Goal: Check status

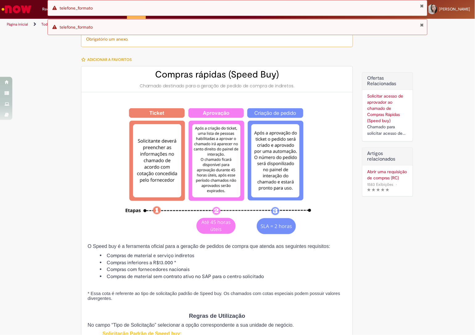
scroll to position [693, 0]
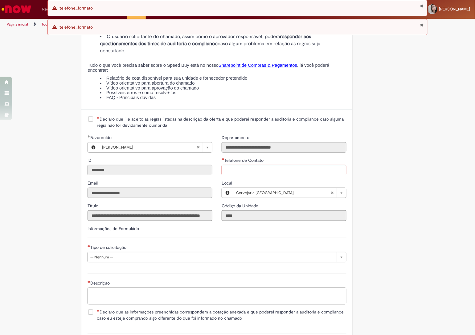
click at [424, 6] on div "Erro telefone_formato" at bounding box center [237, 8] width 380 height 16
click at [422, 7] on button "Fechar Notificação" at bounding box center [422, 5] width 4 height 5
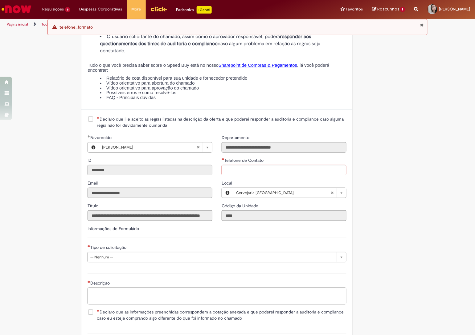
click at [420, 26] on button "Fechar Notificação" at bounding box center [422, 24] width 4 height 5
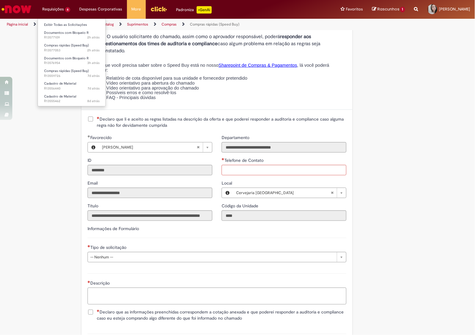
click at [65, 6] on li "Requisições 6 Exibir Todas as Solicitações Documentos com Bloqueio R 2h atrás 2…" at bounding box center [56, 9] width 37 height 18
click at [63, 22] on link "Exibir Todas as Solicitações" at bounding box center [72, 25] width 68 height 7
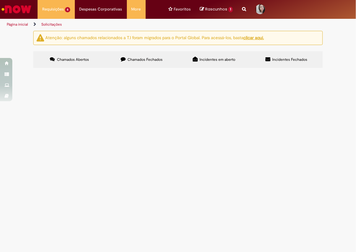
click at [0, 0] on span "Compras rápidas (Speed Buy)" at bounding box center [0, 0] width 0 height 0
click at [0, 0] on img "recolher o estado da solicitação" at bounding box center [0, 0] width 0 height 0
click at [0, 0] on span "PLASTICO P/PLAST;ESP 12" at bounding box center [0, 0] width 0 height 0
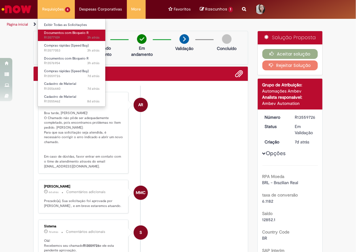
click at [57, 39] on span "3h atrás 3 horas atrás R13577109" at bounding box center [71, 37] width 55 height 5
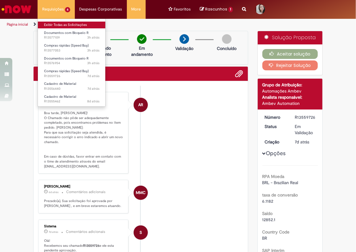
click at [72, 25] on link "Exibir Todas as Solicitações" at bounding box center [72, 25] width 68 height 7
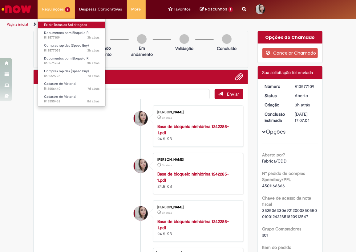
click at [55, 25] on link "Exibir Todas as Solicitações" at bounding box center [72, 25] width 68 height 7
click at [62, 23] on link "Exibir Todas as Solicitações" at bounding box center [72, 25] width 68 height 7
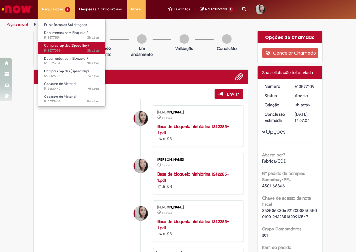
click at [67, 47] on span "Compras rápidas (Speed Buy)" at bounding box center [66, 45] width 45 height 5
